Goal: Task Accomplishment & Management: Manage account settings

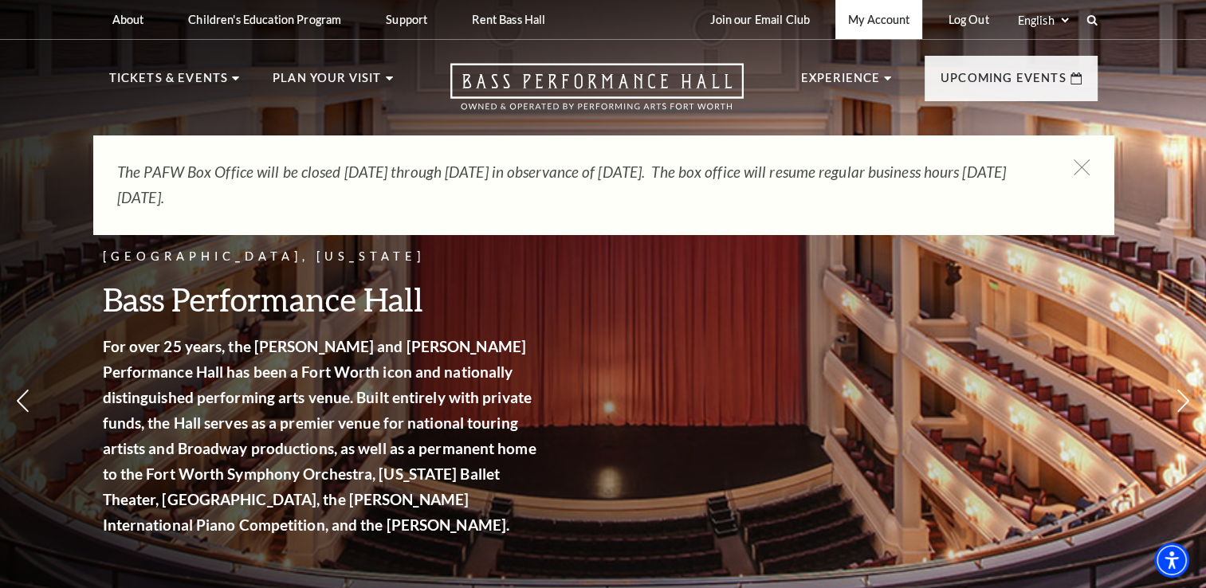
click at [877, 26] on link "My Account" at bounding box center [879, 19] width 87 height 39
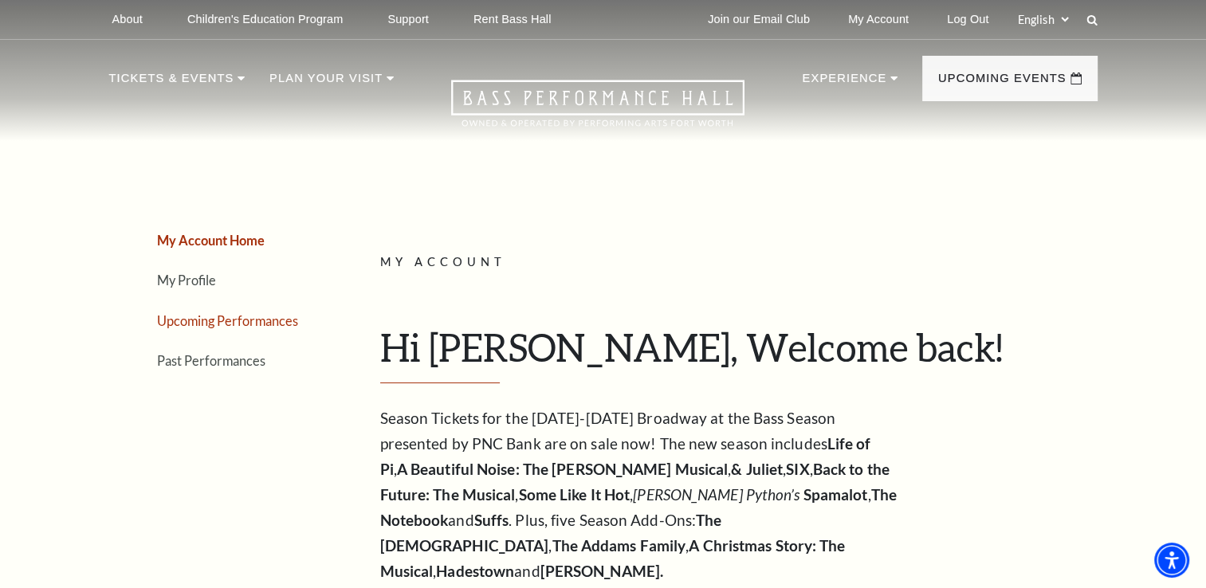
click at [214, 323] on link "Upcoming Performances" at bounding box center [227, 320] width 141 height 15
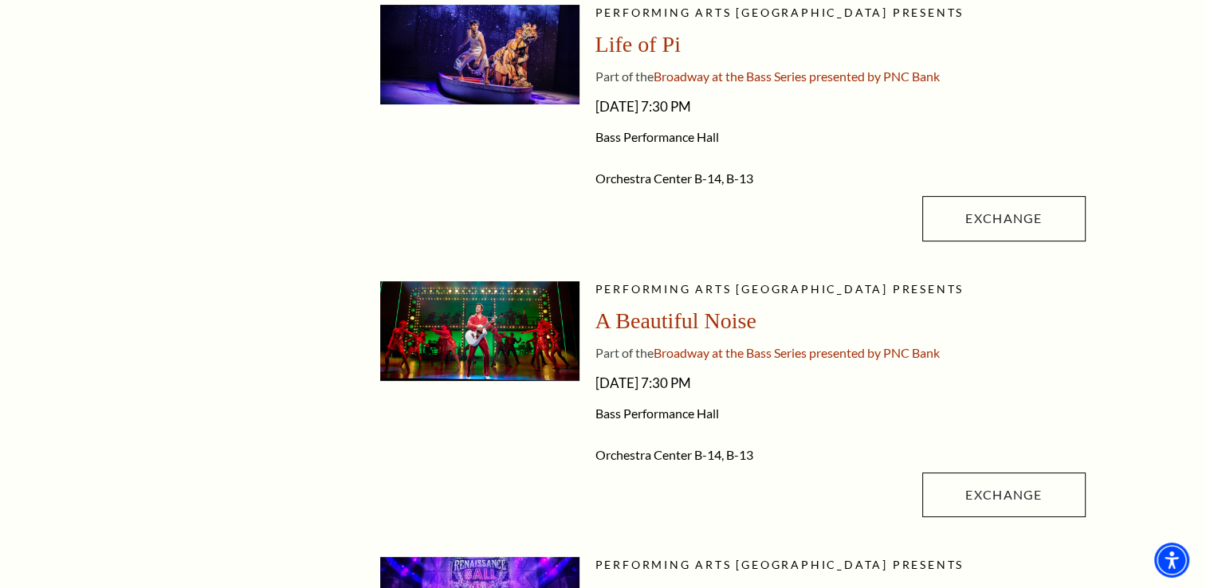
scroll to position [478, 0]
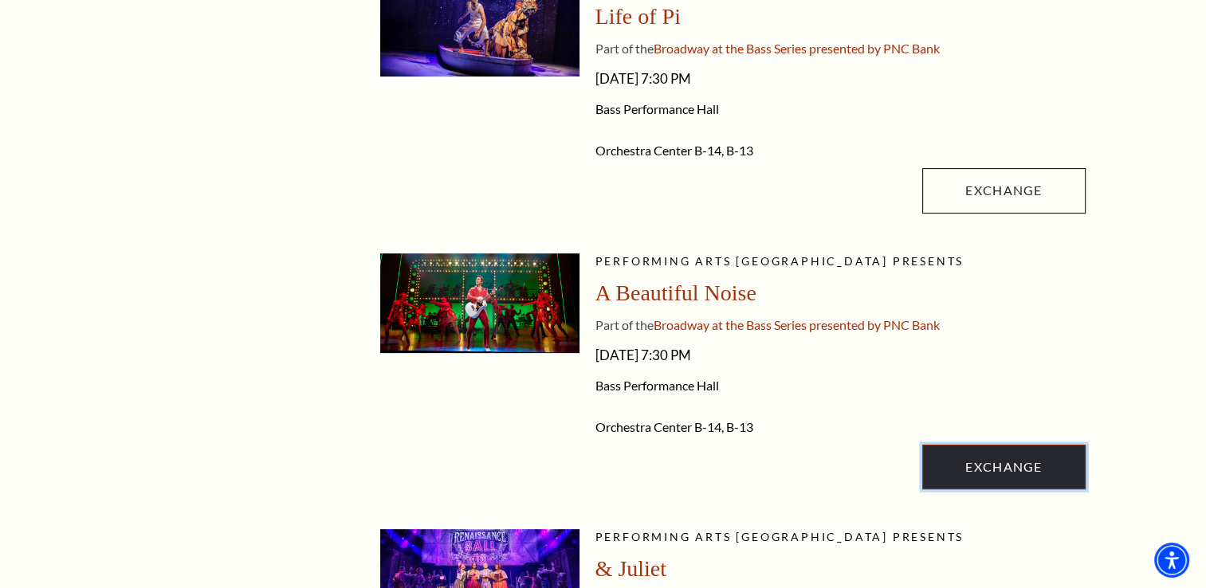
click at [1016, 455] on link "Exchange" at bounding box center [1004, 467] width 163 height 45
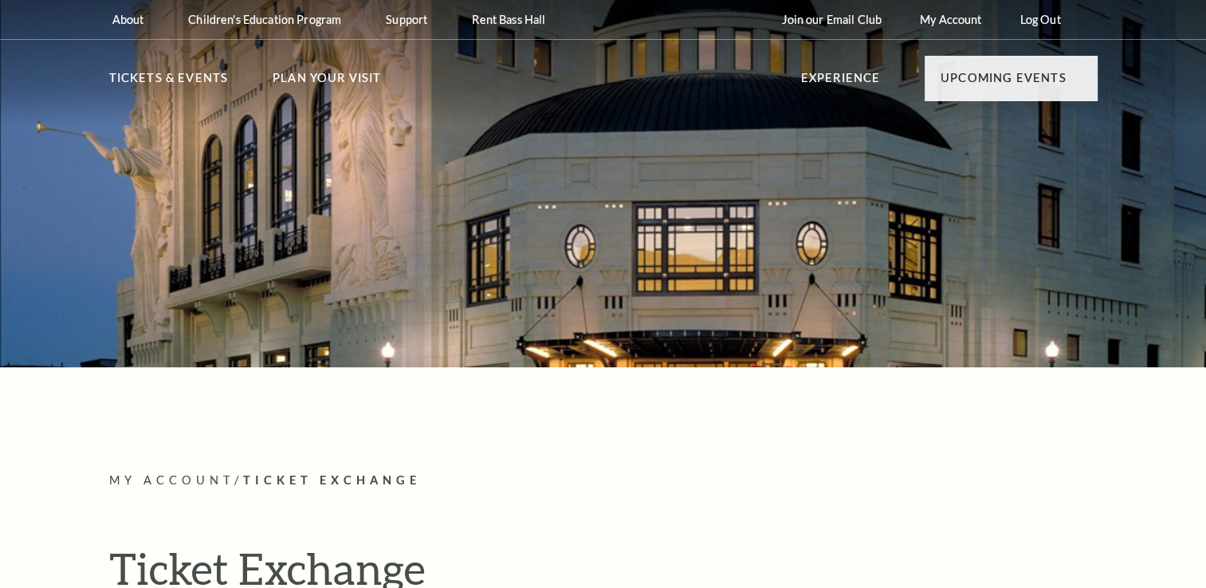
radio input "true"
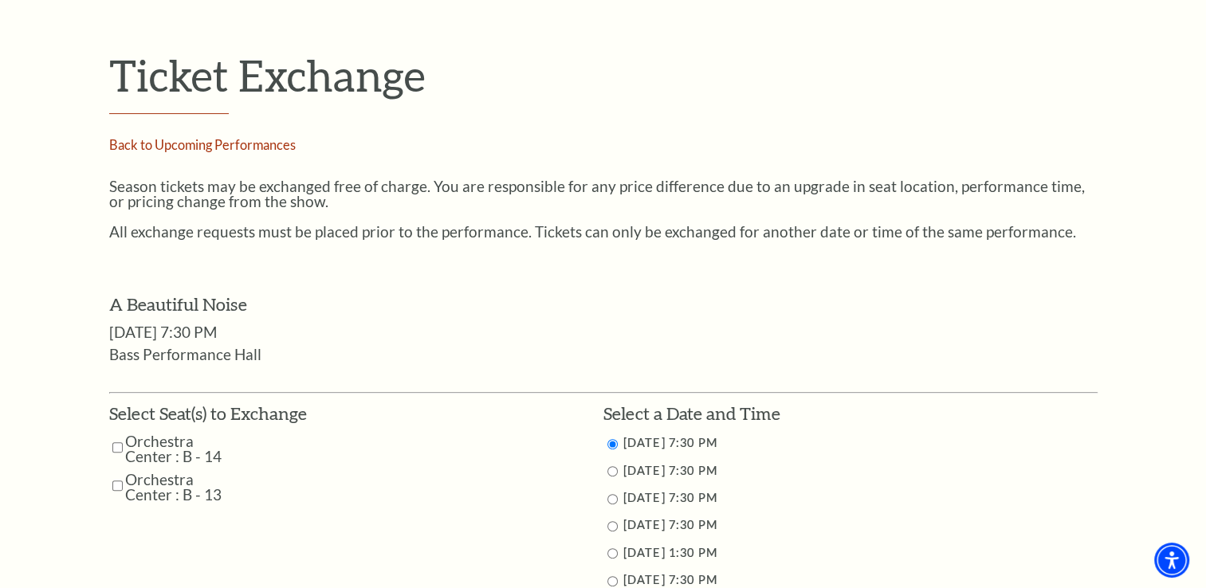
scroll to position [558, 0]
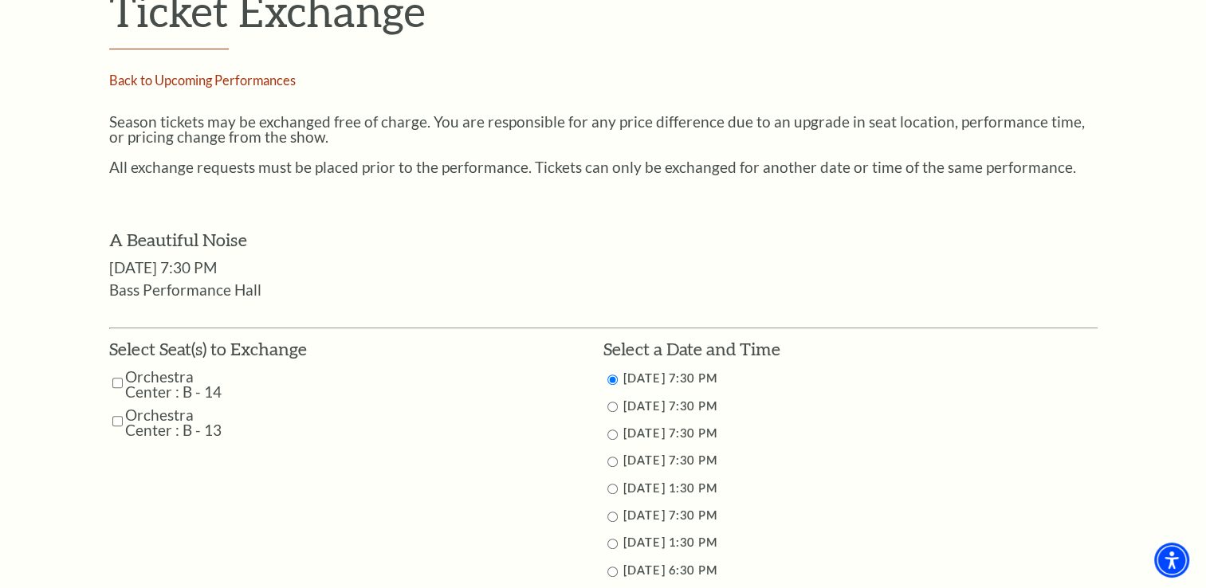
click at [115, 383] on input "Orchestra Center : B - 14" at bounding box center [117, 383] width 10 height 28
checkbox input "true"
click at [118, 416] on input "Orchestra Center : B - 13" at bounding box center [117, 421] width 10 height 28
checkbox input "true"
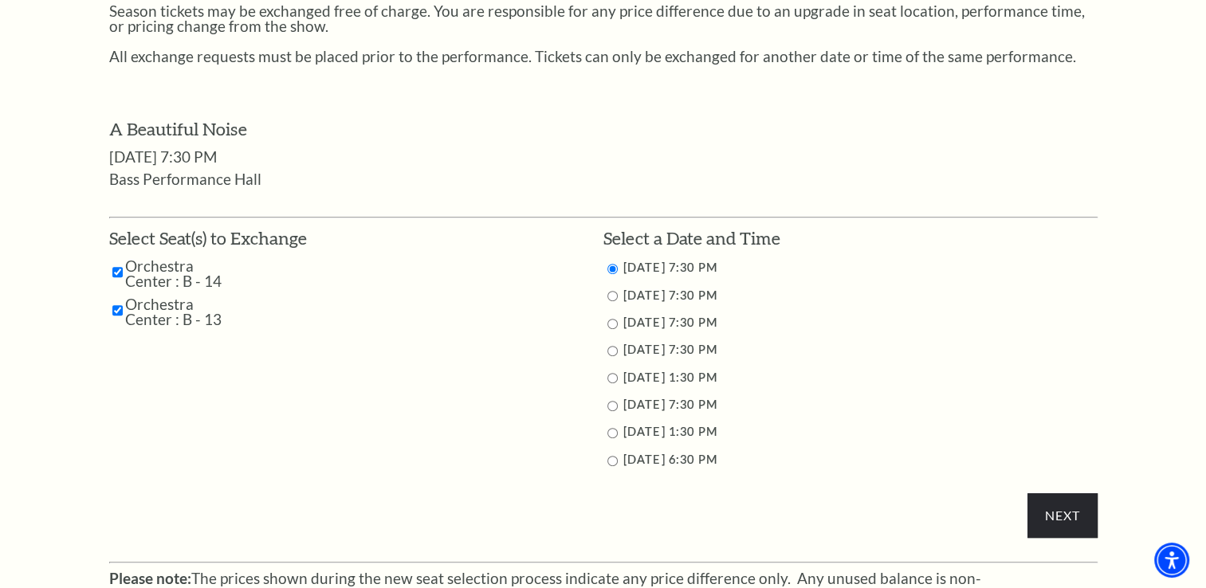
scroll to position [797, 0]
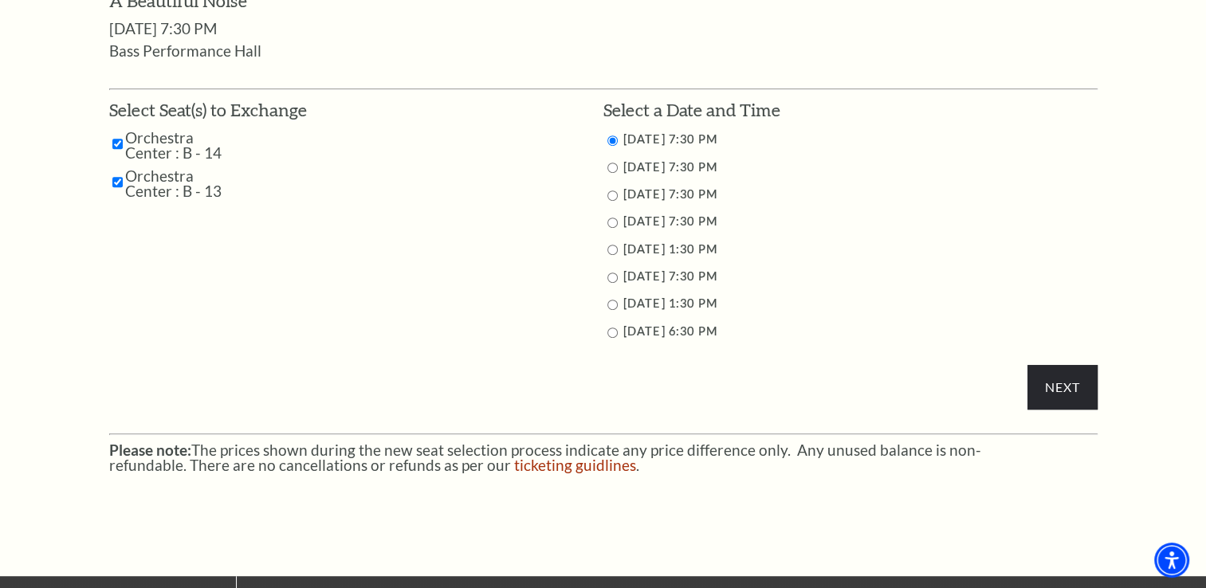
click at [616, 307] on input "11/2/2025 1:30 PM" at bounding box center [613, 305] width 10 height 10
radio input "true"
click at [1080, 388] on input "Next" at bounding box center [1062, 387] width 69 height 45
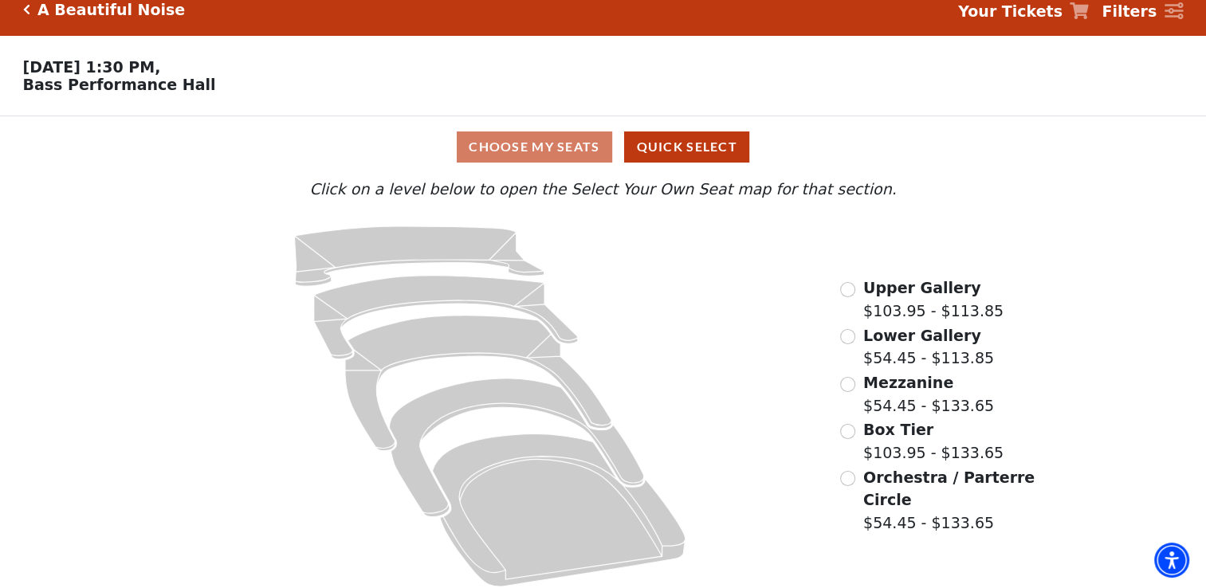
scroll to position [30, 0]
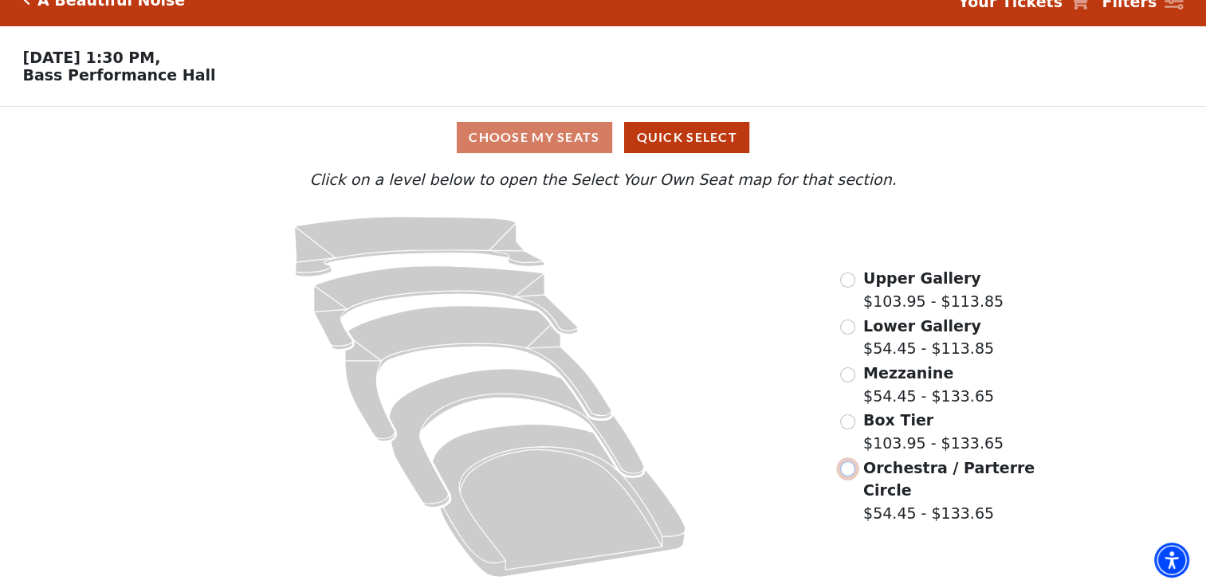
click at [852, 472] on input "Orchestra / Parterre Circle$54.45 - $133.65\a" at bounding box center [847, 469] width 15 height 15
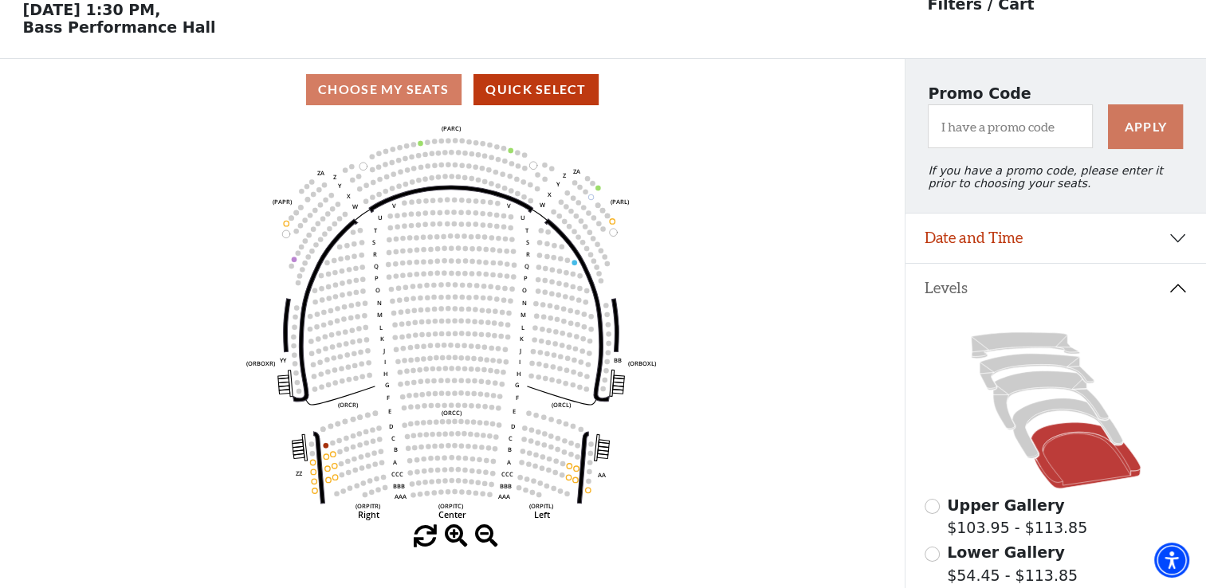
scroll to position [233, 0]
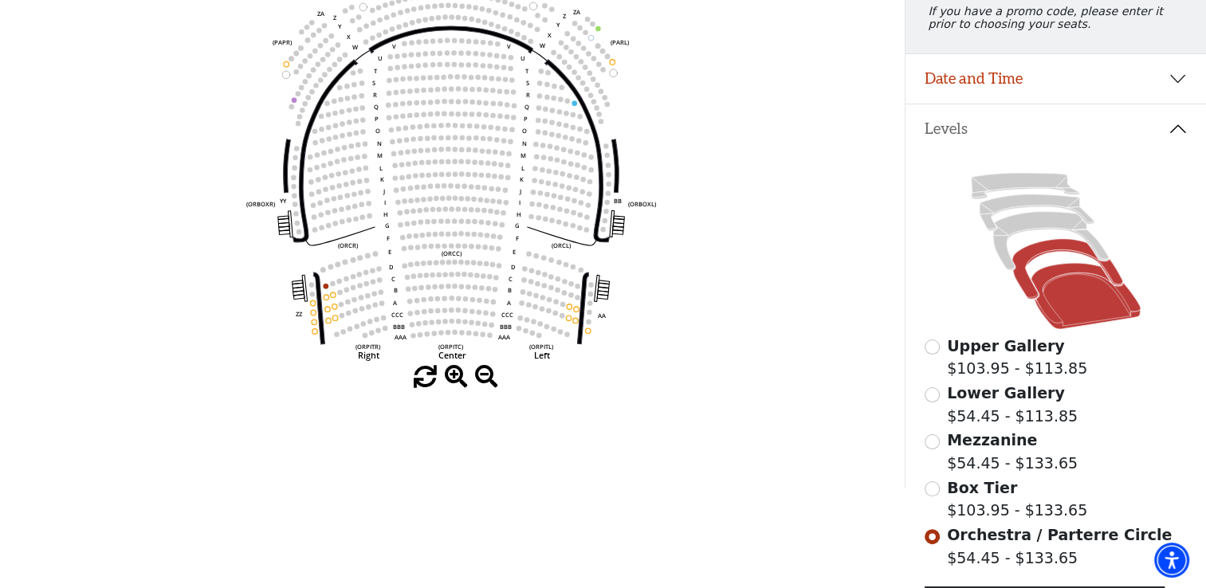
click at [1024, 297] on icon at bounding box center [1068, 269] width 111 height 61
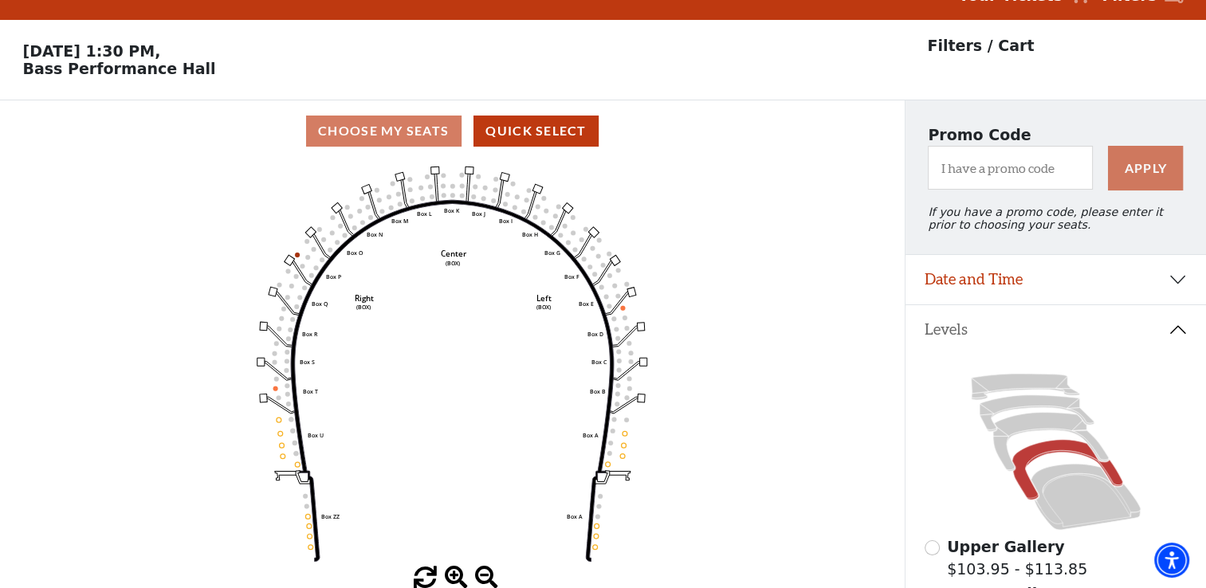
scroll to position [73, 0]
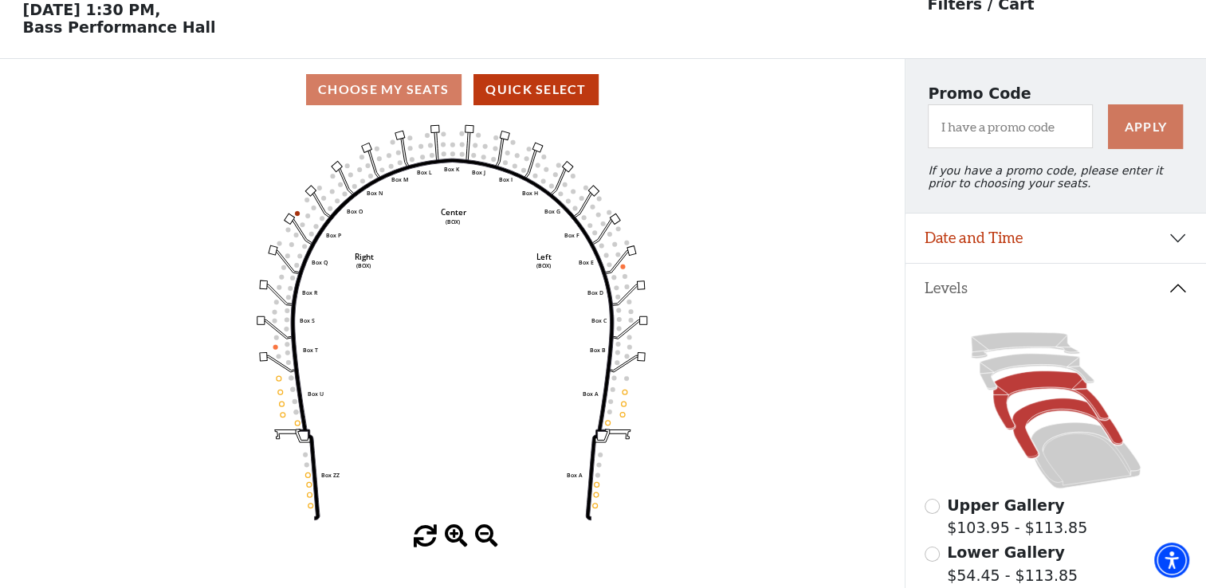
click at [1029, 392] on icon at bounding box center [1052, 401] width 116 height 59
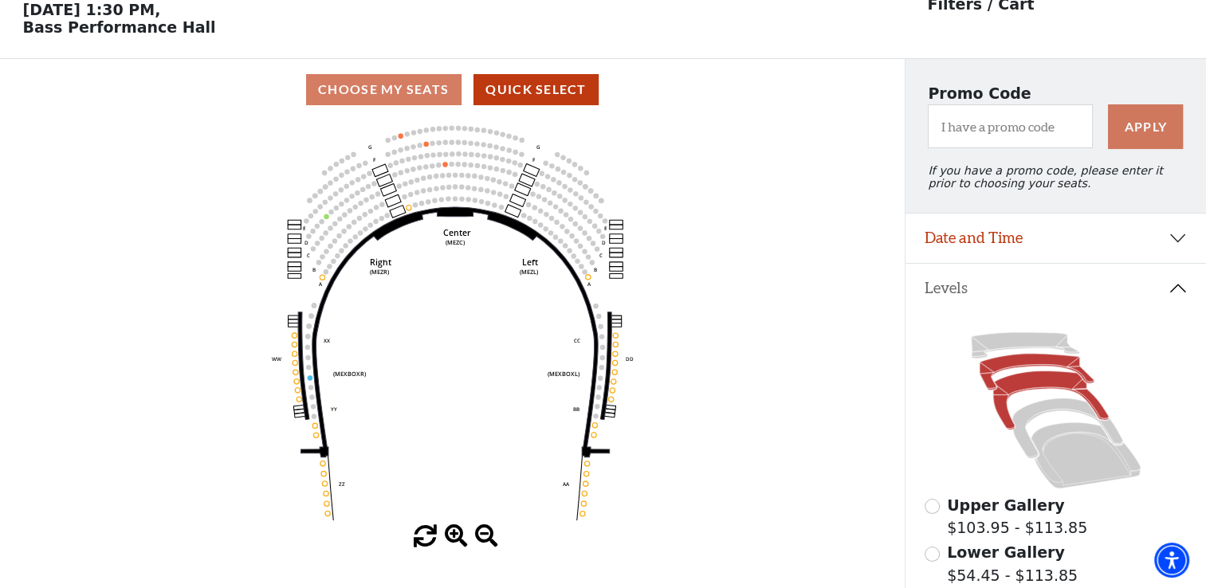
click at [995, 374] on icon at bounding box center [1037, 372] width 115 height 37
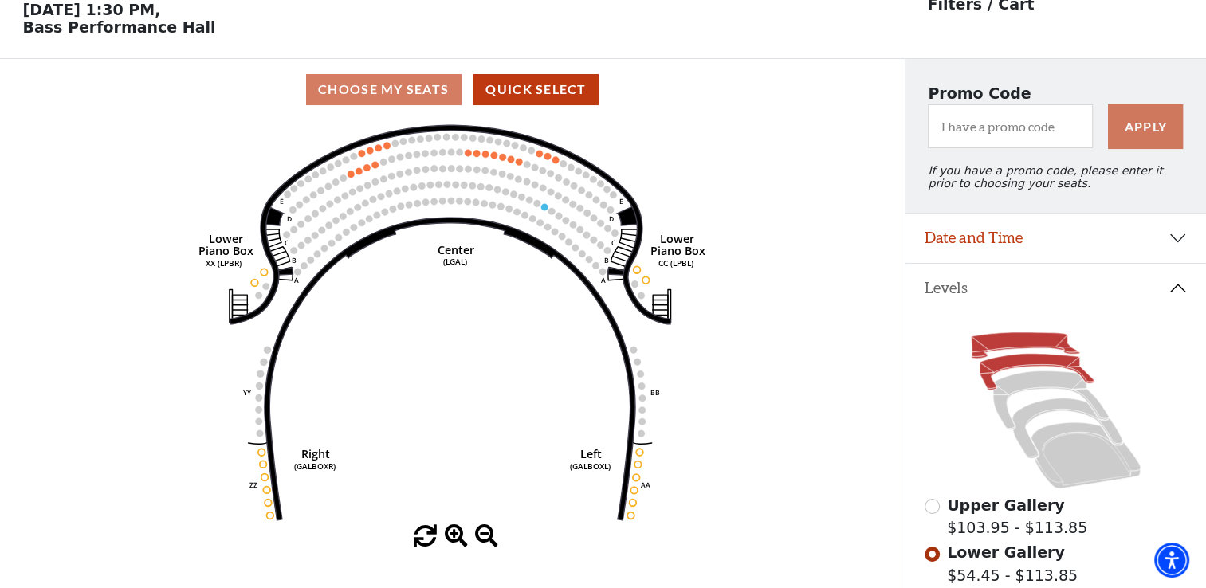
click at [993, 352] on icon at bounding box center [1025, 346] width 108 height 26
